Goal: Information Seeking & Learning: Learn about a topic

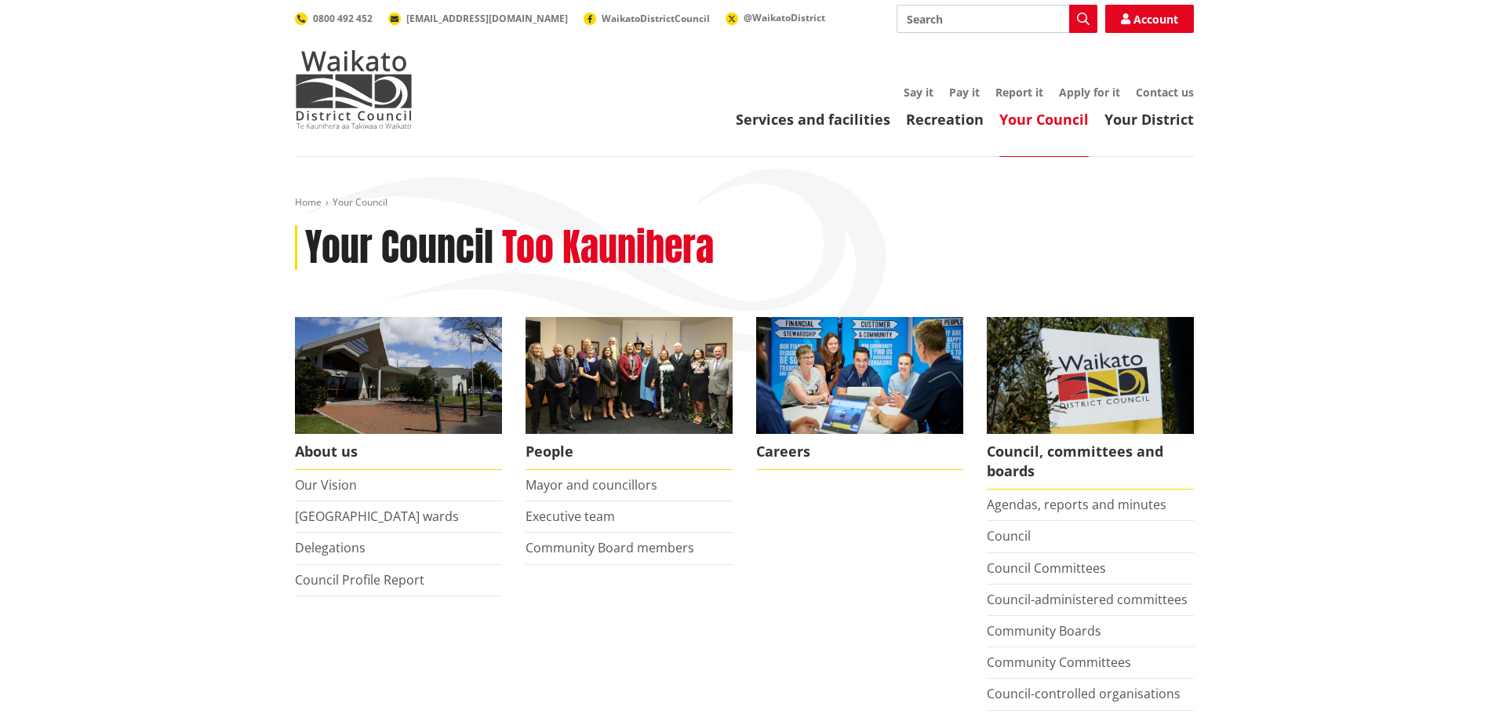
click at [970, 21] on input "Search" at bounding box center [997, 19] width 201 height 28
type input "career"
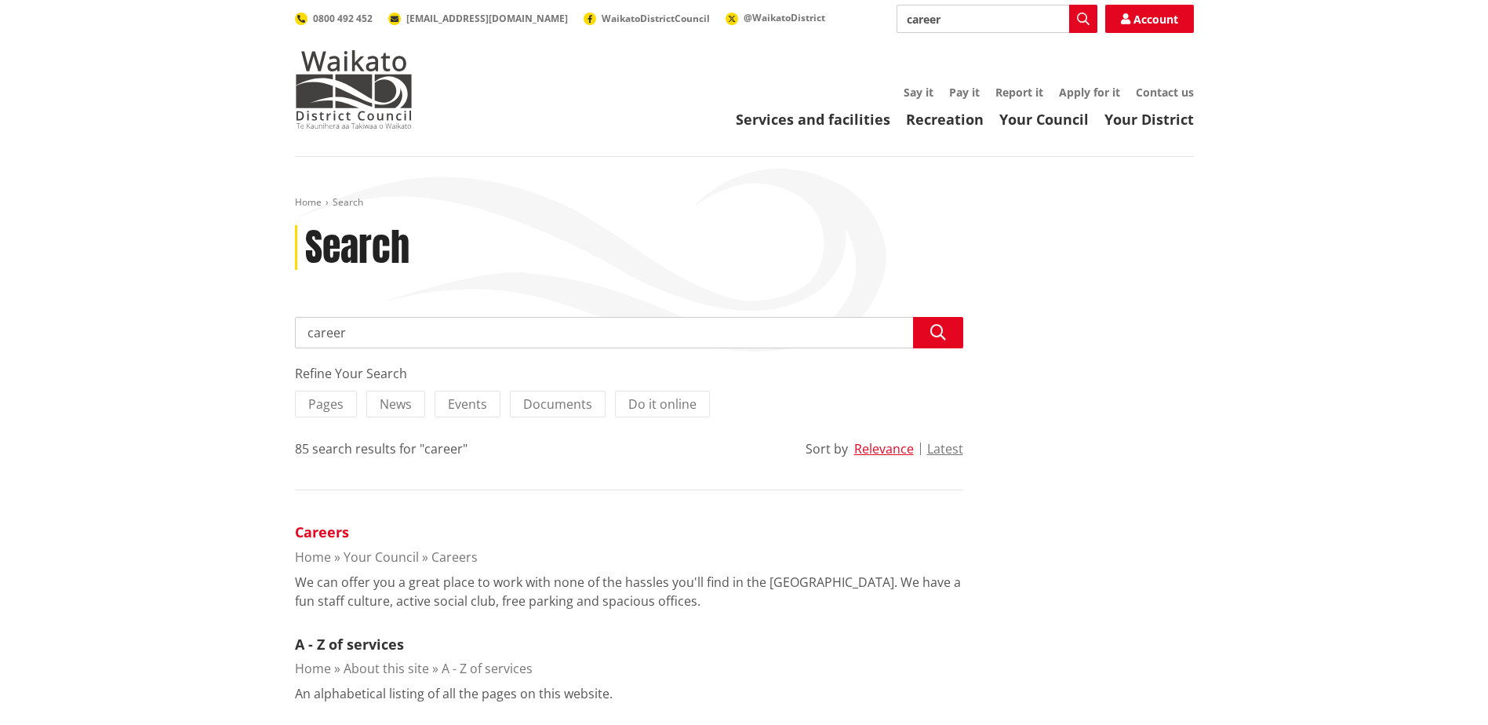
click at [329, 529] on link "Careers" at bounding box center [322, 531] width 54 height 19
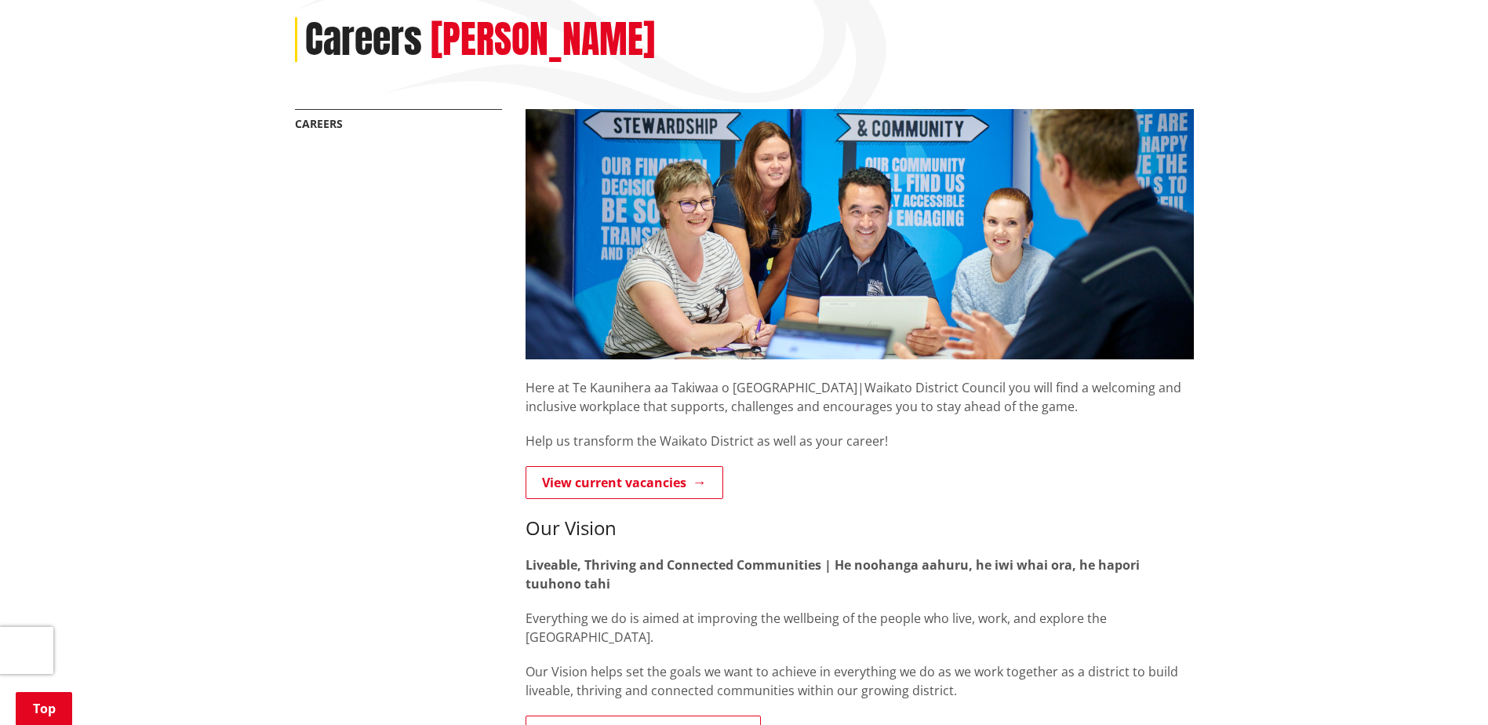
scroll to position [235, 0]
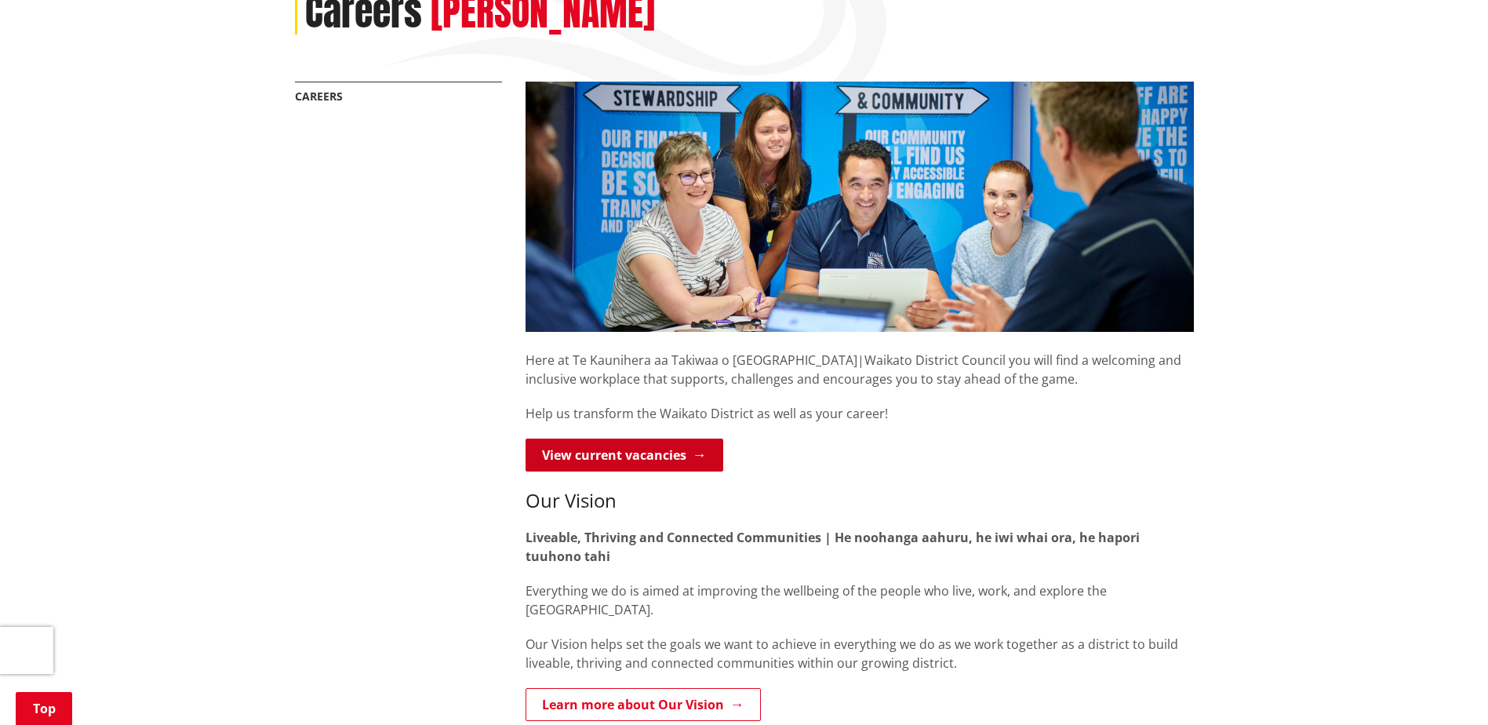
click at [612, 458] on link "View current vacancies" at bounding box center [625, 455] width 198 height 33
